Goal: Navigation & Orientation: Find specific page/section

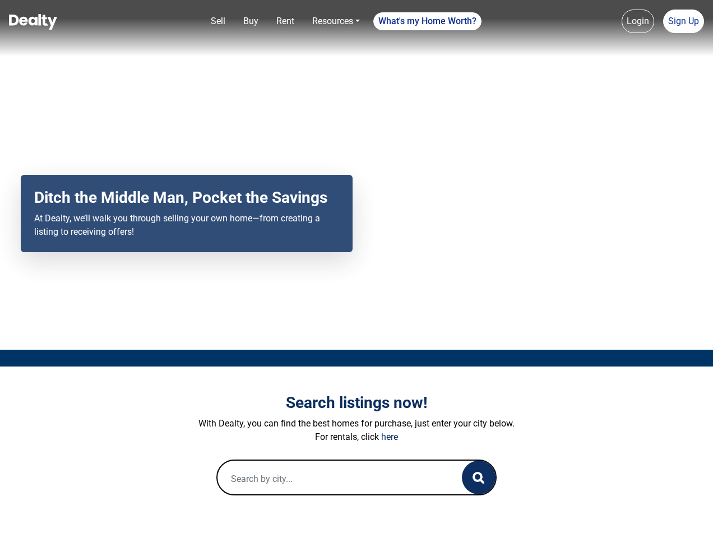
click at [357, 269] on div "Your browser does not support the video tag. Ditch the Middle Man, Pocket the S…" at bounding box center [356, 175] width 713 height 350
click at [218, 21] on link "Sell" at bounding box center [218, 21] width 24 height 22
click at [251, 21] on nav "Sell Buy Rent Resources Loan Calculator Loan Options Find an agent What's my Ho…" at bounding box center [356, 28] width 713 height 56
click at [285, 21] on link "Rent" at bounding box center [285, 21] width 27 height 22
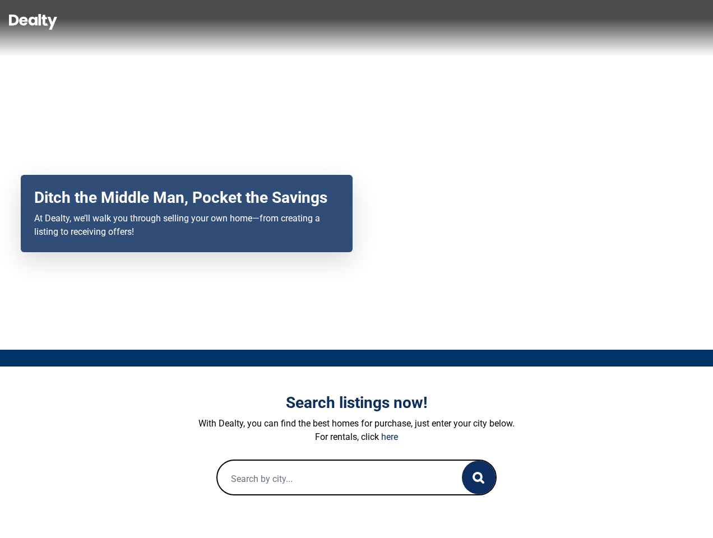
click at [336, 21] on link "Resources" at bounding box center [336, 21] width 57 height 22
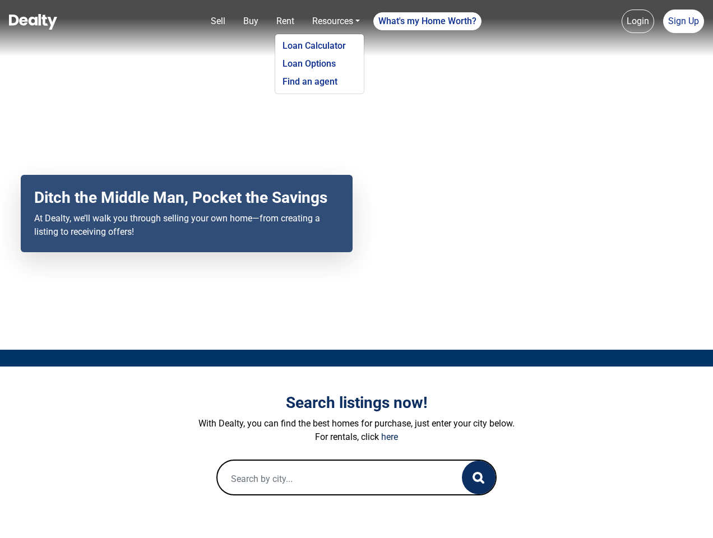
click at [428, 21] on link "What's my Home Worth?" at bounding box center [428, 21] width 108 height 18
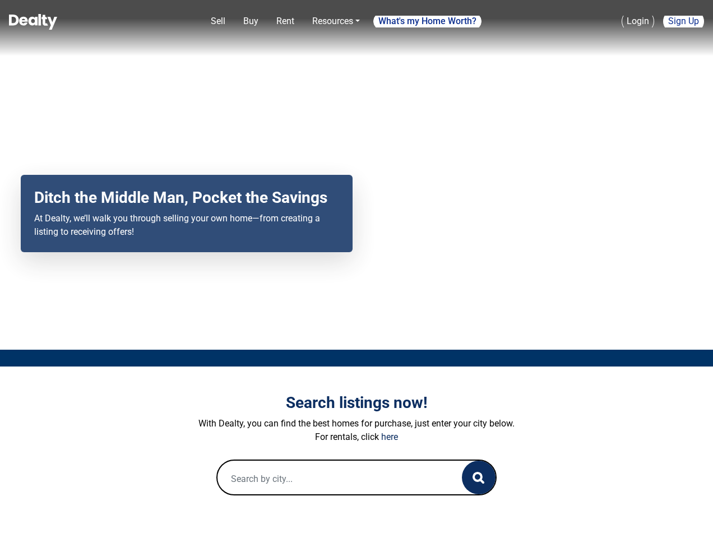
click at [638, 21] on nav "Sell Buy Rent Resources Loan Calculator Loan Options Find an agent What's my Ho…" at bounding box center [356, 28] width 713 height 56
click at [684, 21] on nav "Sell Buy Rent Resources Loan Calculator Loan Options Find an agent What's my Ho…" at bounding box center [356, 28] width 713 height 56
click at [479, 478] on icon "button" at bounding box center [479, 478] width 12 height 12
